Goal: Information Seeking & Learning: Find specific fact

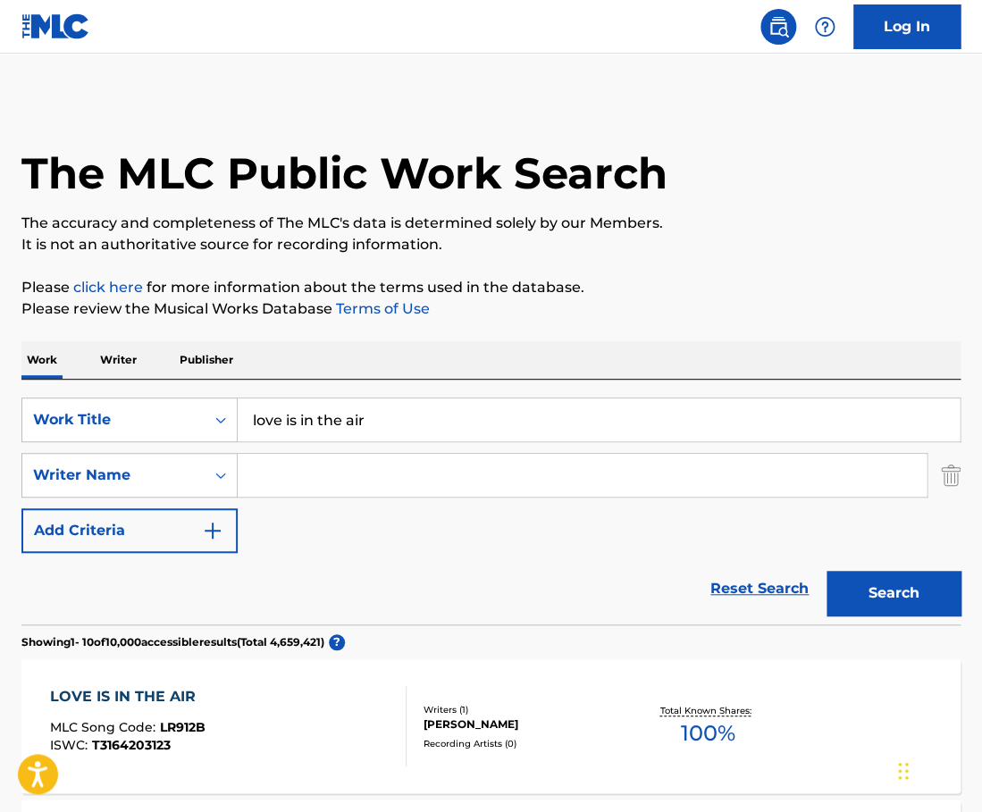
click at [322, 425] on input "love is in the air" at bounding box center [599, 419] width 722 height 43
paste input "The Look Of Love"
click at [322, 425] on input "The Look Of Love" at bounding box center [599, 419] width 722 height 43
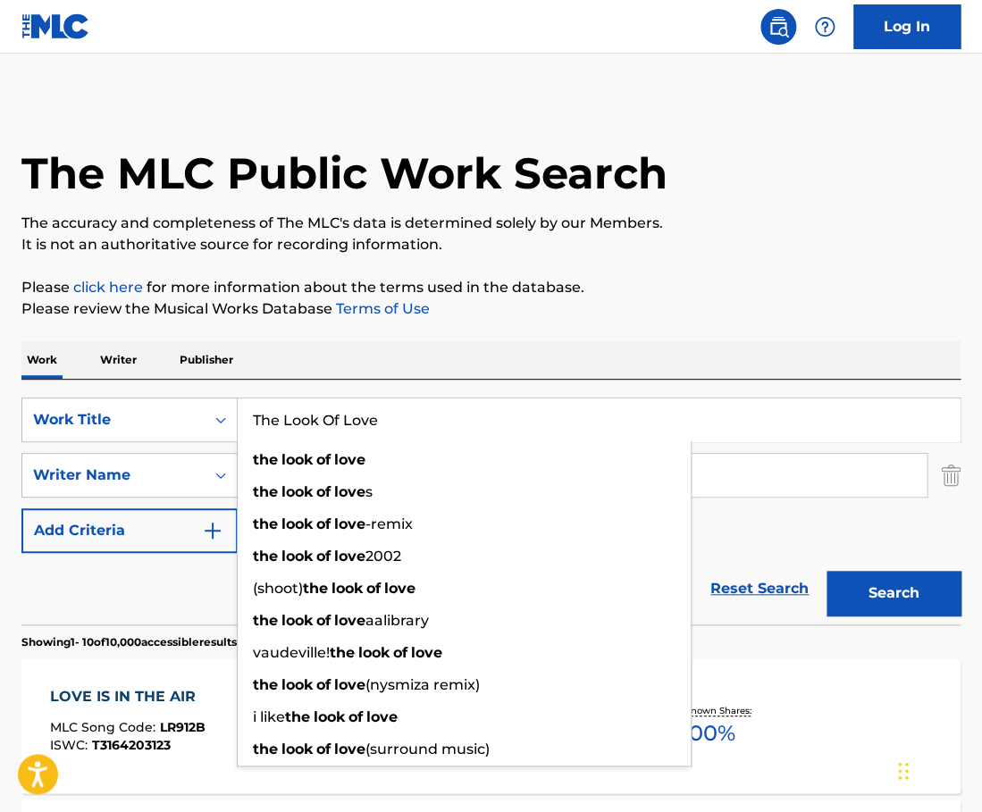
type input "The Look Of Love"
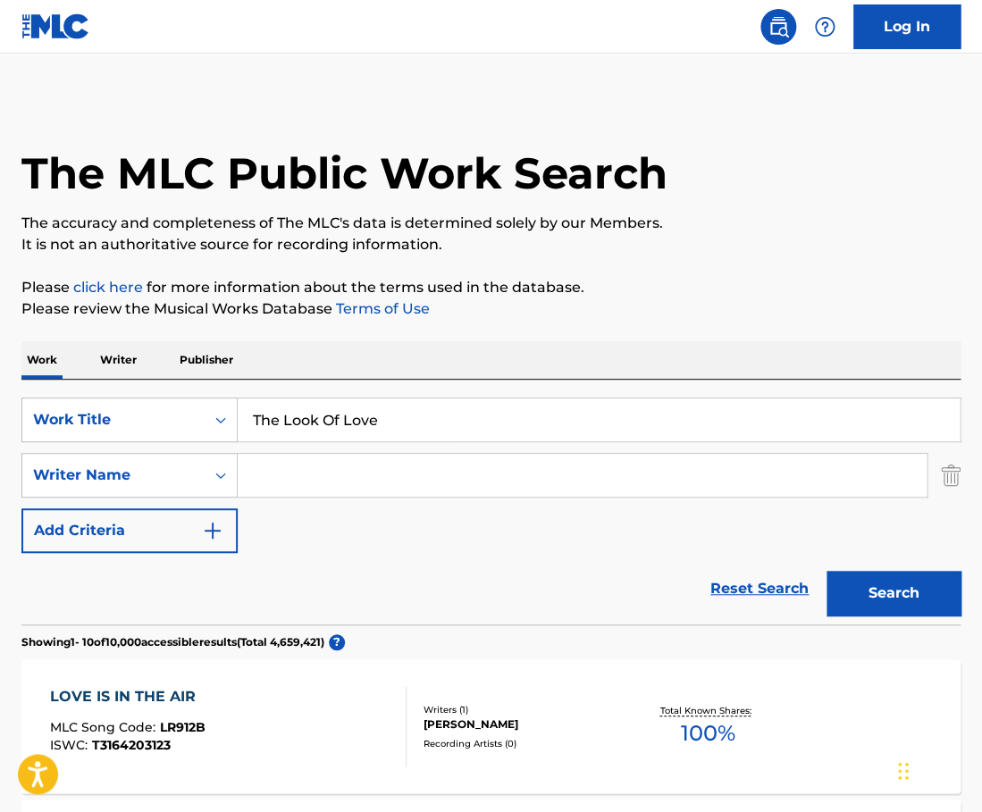
click at [312, 479] on input "Search Form" at bounding box center [582, 475] width 689 height 43
paste input "[PERSON_NAME]"
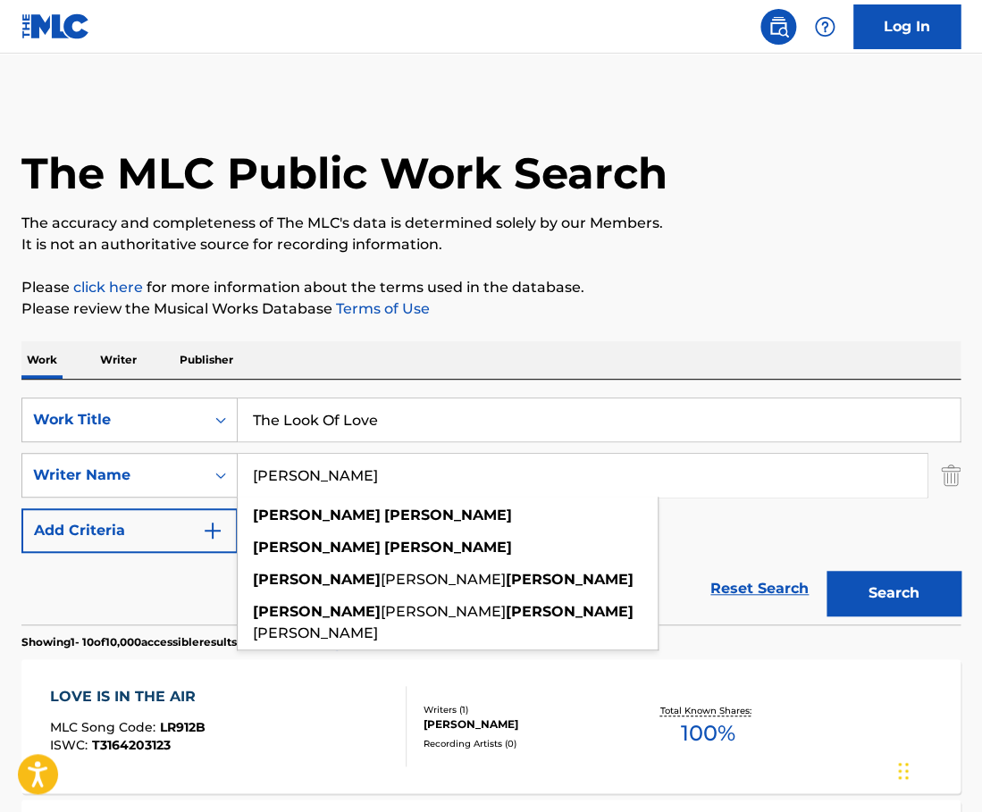
type input "[PERSON_NAME]"
click at [917, 604] on button "Search" at bounding box center [893, 593] width 134 height 45
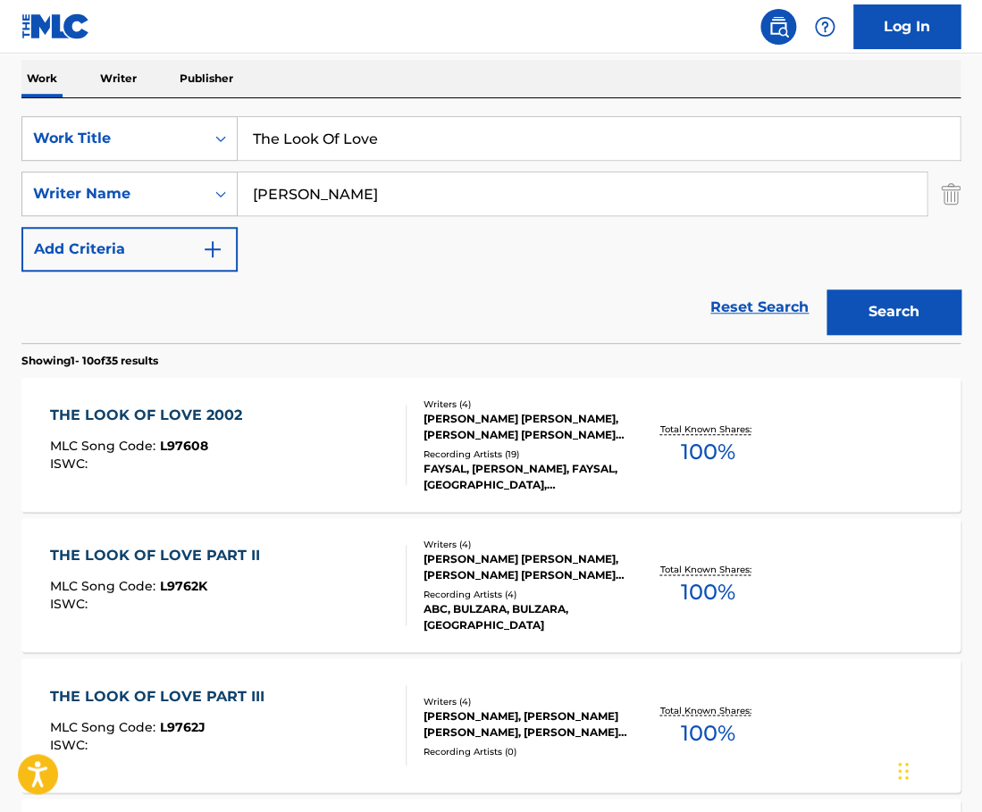
scroll to position [283, 0]
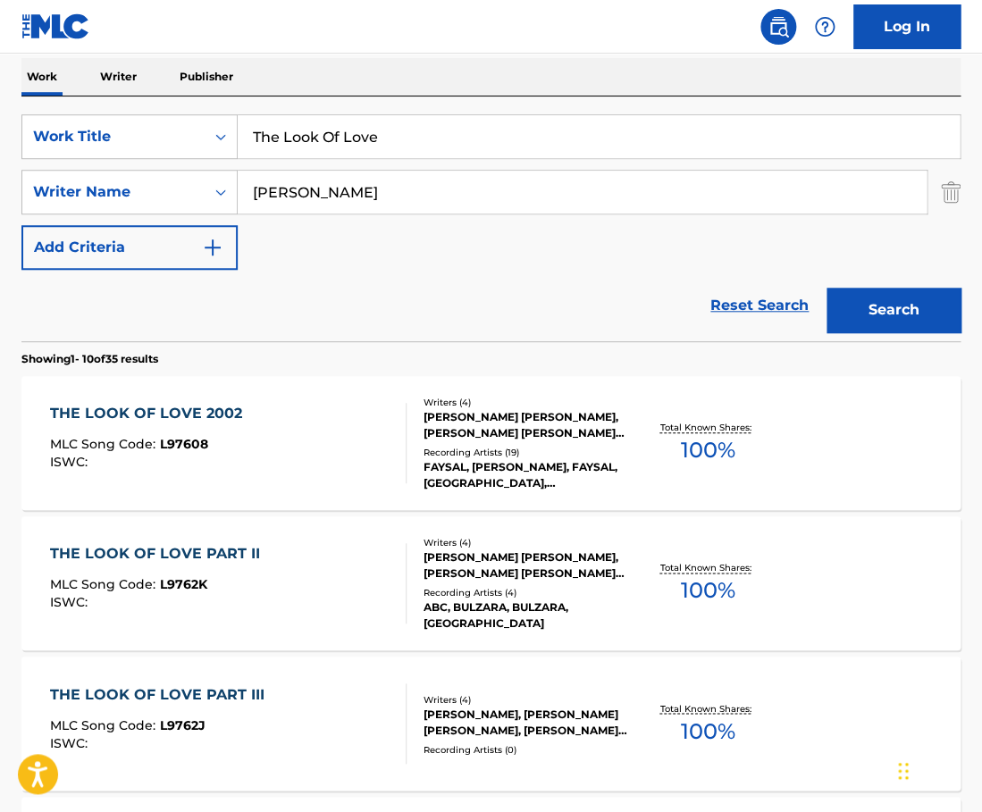
click at [350, 456] on div "THE LOOK OF LOVE 2002 MLC Song Code : L97608 ISWC :" at bounding box center [228, 443] width 356 height 80
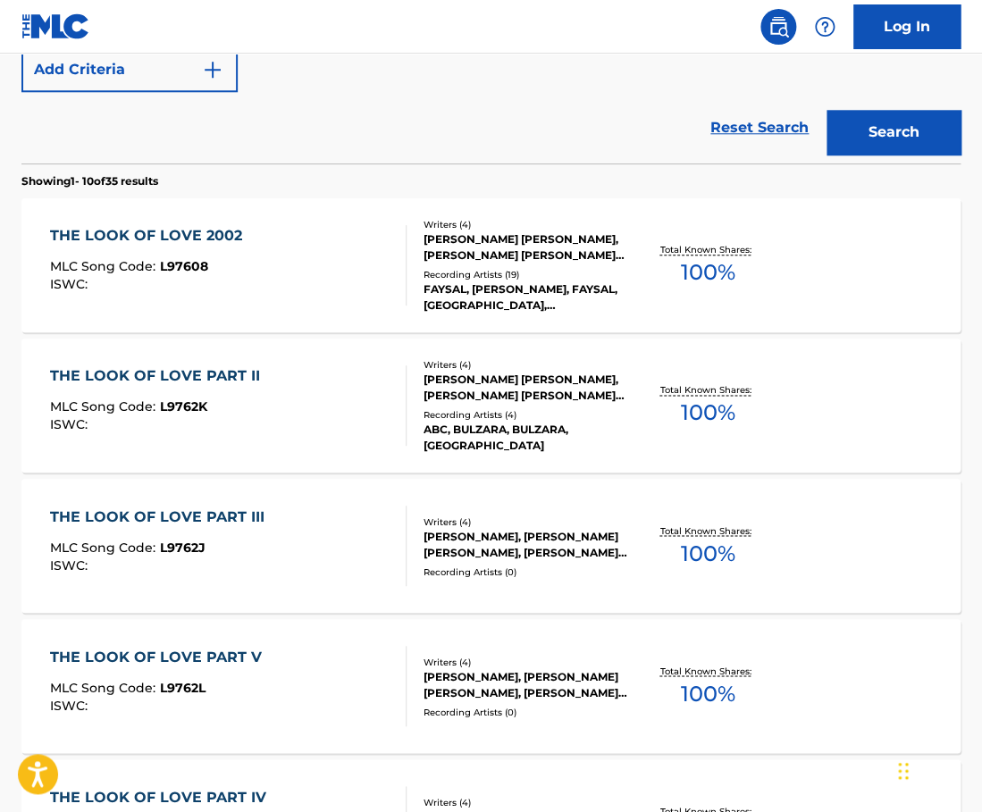
scroll to position [459, 0]
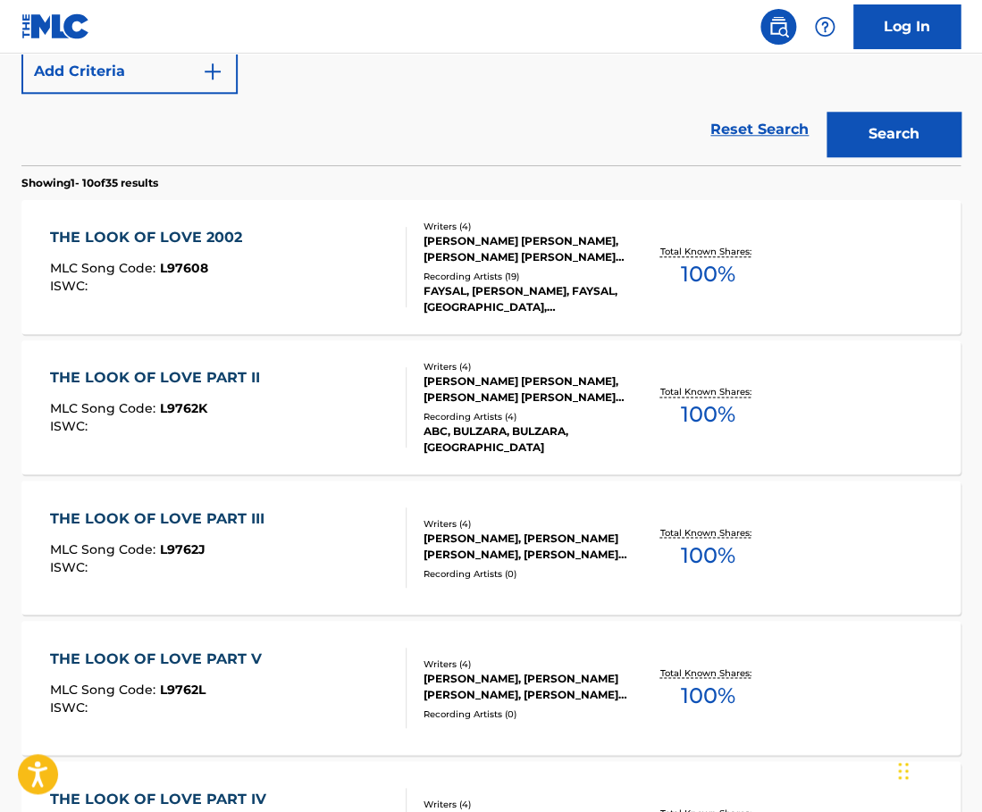
click at [375, 389] on div "THE LOOK OF LOVE PART II MLC Song Code : L9762K ISWC :" at bounding box center [228, 407] width 356 height 80
